Goal: Check status: Check status

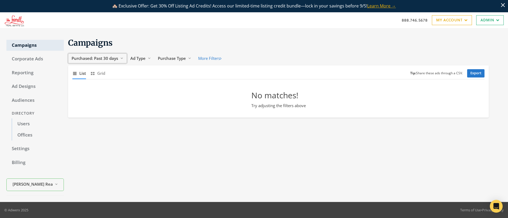
click at [106, 60] on span "Purchased: Past 30 days" at bounding box center [95, 58] width 46 height 5
click at [83, 110] on span "All Time" at bounding box center [80, 109] width 15 height 5
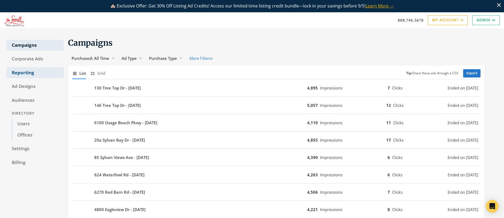
click at [21, 73] on link "Reporting" at bounding box center [34, 72] width 57 height 11
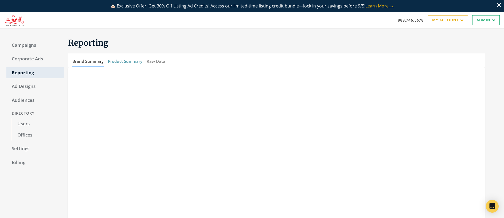
click at [130, 61] on button "Product Summary" at bounding box center [125, 61] width 34 height 11
click at [23, 120] on link "Users" at bounding box center [38, 123] width 52 height 11
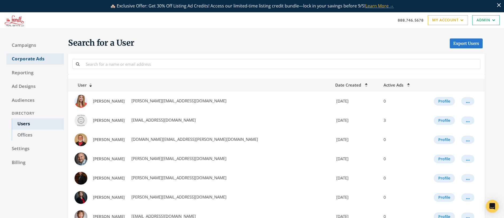
click at [31, 57] on link "Corporate Ads" at bounding box center [34, 58] width 57 height 11
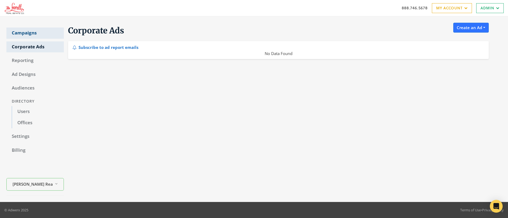
click at [26, 31] on link "Campaigns" at bounding box center [34, 33] width 57 height 11
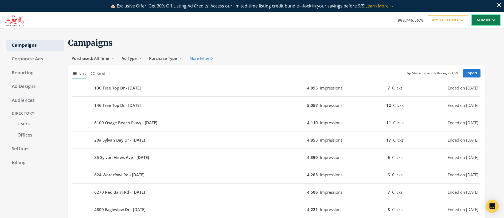
click at [484, 20] on link "Admin" at bounding box center [486, 20] width 28 height 10
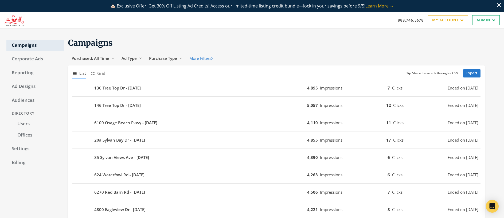
click at [24, 123] on link "Users" at bounding box center [38, 123] width 52 height 11
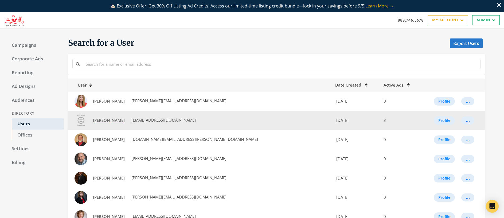
click at [106, 120] on span "Dallas Shepherd" at bounding box center [109, 120] width 32 height 5
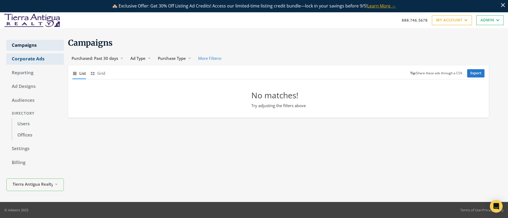
click at [31, 59] on link "Corporate Ads" at bounding box center [34, 58] width 57 height 11
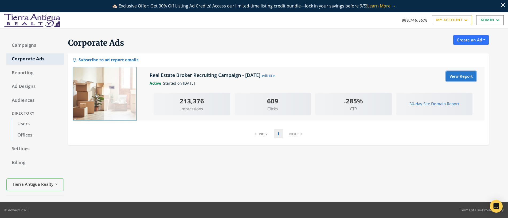
click at [452, 76] on link "View Report" at bounding box center [461, 76] width 30 height 10
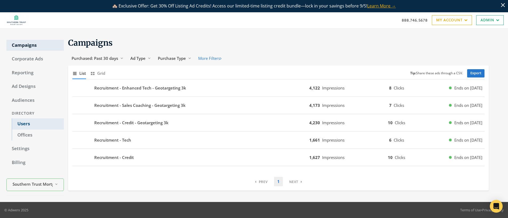
click at [24, 123] on link "Users" at bounding box center [38, 123] width 52 height 11
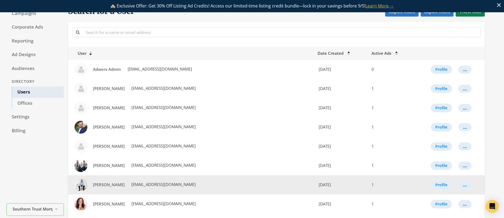
scroll to position [106, 0]
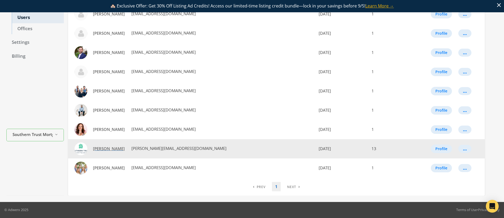
click at [106, 148] on span "Wendy Lewis" at bounding box center [109, 148] width 32 height 5
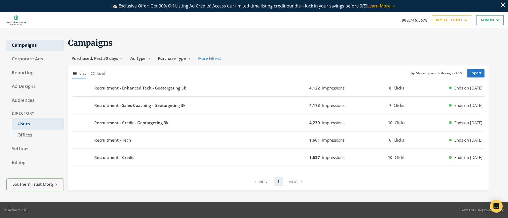
click at [25, 124] on link "Users" at bounding box center [38, 123] width 52 height 11
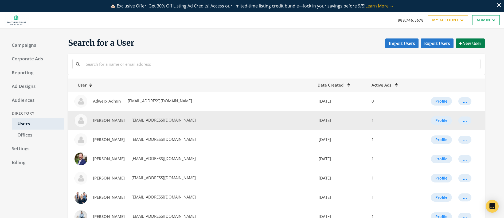
click at [105, 121] on span "Alex Sheppard" at bounding box center [109, 120] width 32 height 5
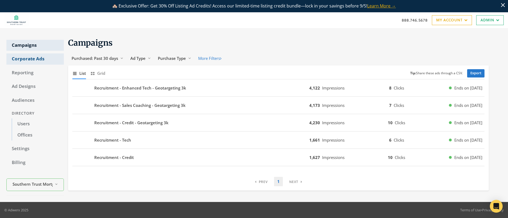
click at [32, 57] on link "Corporate Ads" at bounding box center [34, 58] width 57 height 11
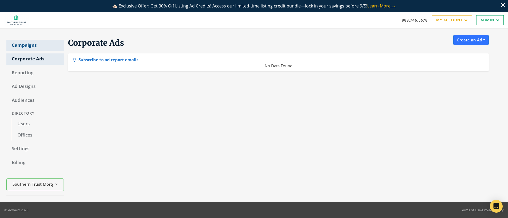
click at [31, 47] on link "Campaigns" at bounding box center [34, 45] width 57 height 11
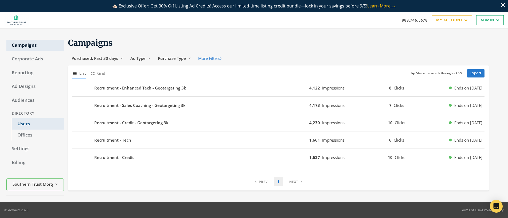
click at [25, 124] on link "Users" at bounding box center [38, 123] width 52 height 11
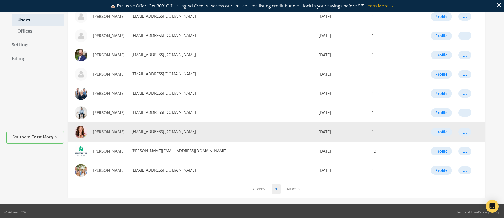
scroll to position [106, 0]
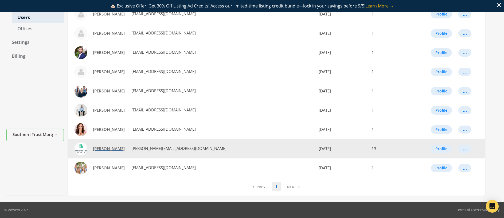
click at [104, 148] on span "[PERSON_NAME]" at bounding box center [109, 148] width 32 height 5
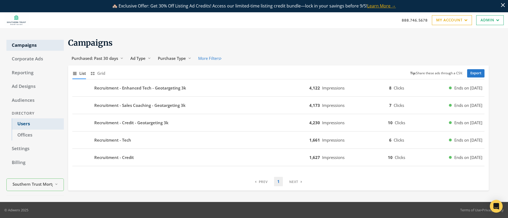
click at [24, 124] on link "Users" at bounding box center [38, 123] width 52 height 11
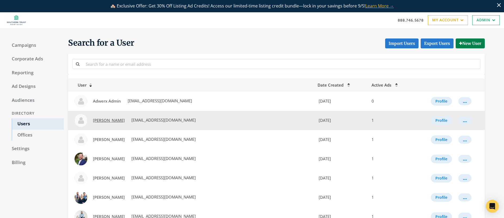
click at [111, 120] on span "Alex Sheppard" at bounding box center [109, 120] width 32 height 5
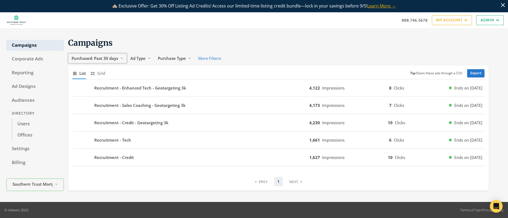
click at [100, 57] on span "Purchased: Past 30 days" at bounding box center [95, 58] width 46 height 5
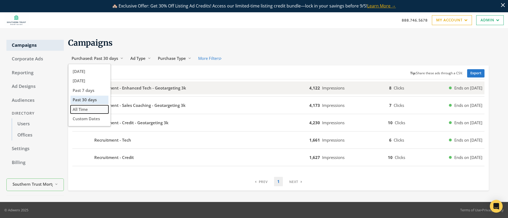
click at [92, 109] on button "All Time" at bounding box center [90, 109] width 38 height 8
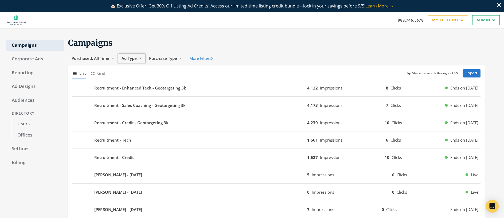
click at [132, 60] on span "Ad Type" at bounding box center [129, 58] width 15 height 5
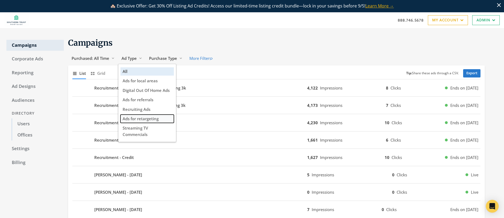
click at [155, 119] on span "Ads for retargeting" at bounding box center [141, 118] width 36 height 5
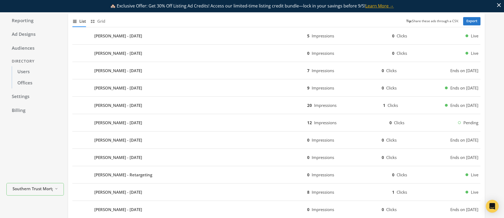
scroll to position [52, 0]
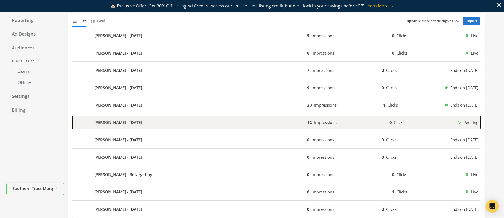
click at [113, 122] on b "[PERSON_NAME] - [DATE]" at bounding box center [118, 122] width 48 height 6
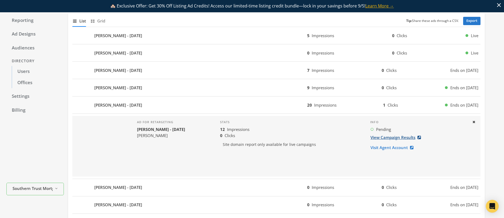
click at [383, 138] on link "View Campaign Results" at bounding box center [397, 137] width 54 height 10
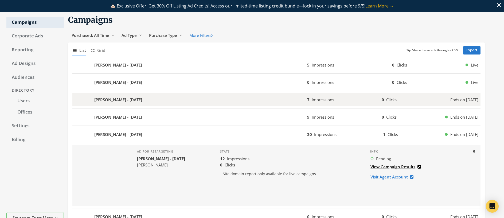
scroll to position [0, 0]
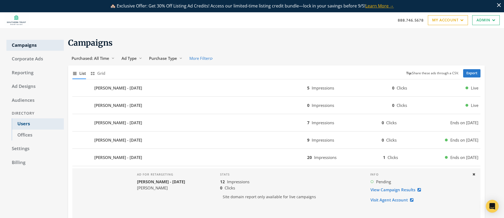
click at [22, 124] on link "Users" at bounding box center [38, 123] width 52 height 11
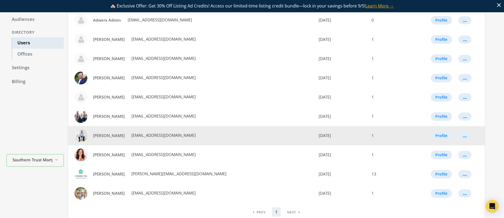
scroll to position [87, 0]
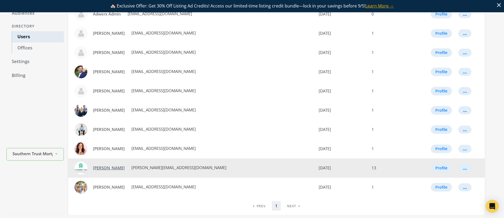
click at [106, 168] on span "[PERSON_NAME]" at bounding box center [109, 167] width 32 height 5
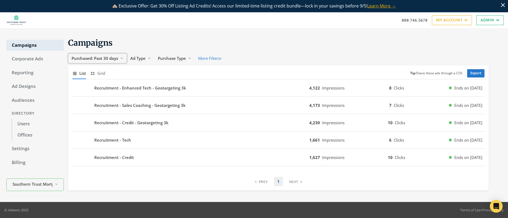
click at [103, 56] on span "Purchased: Past 30 days" at bounding box center [95, 58] width 46 height 5
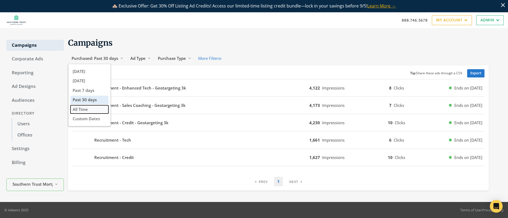
click at [97, 111] on button "All Time" at bounding box center [90, 109] width 38 height 8
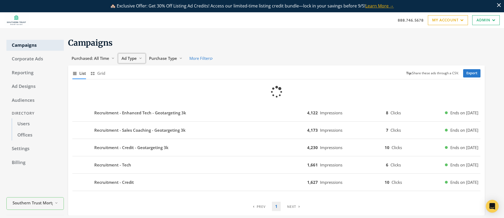
click at [131, 58] on span "Ad Type" at bounding box center [129, 58] width 15 height 5
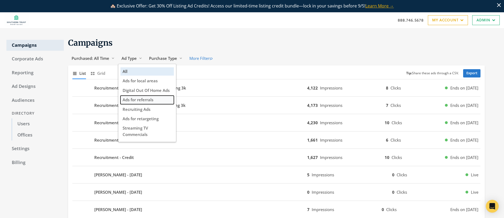
click at [141, 101] on span "Ads for referrals" at bounding box center [138, 99] width 31 height 5
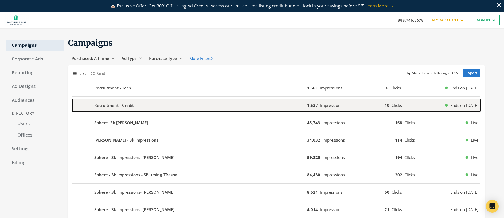
click at [124, 107] on b "Recruitment - Credit" at bounding box center [114, 105] width 40 height 6
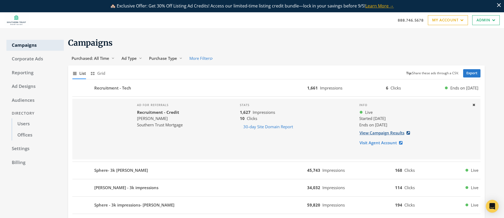
click at [392, 134] on link "View Campaign Results" at bounding box center [386, 133] width 54 height 10
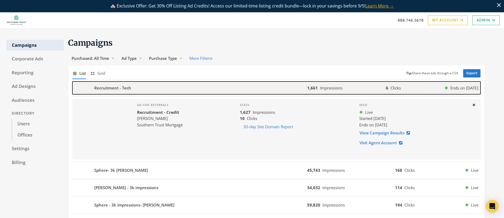
click at [169, 90] on div "Recruitment - Tech" at bounding box center [189, 87] width 235 height 13
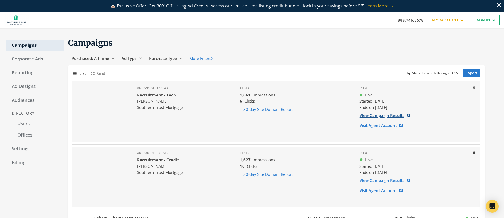
click at [383, 117] on link "View Campaign Results" at bounding box center [386, 116] width 54 height 10
